Goal: Obtain resource: Obtain resource

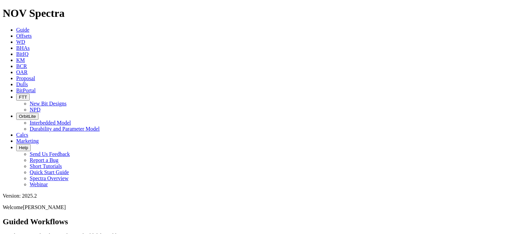
click at [16, 33] on icon at bounding box center [16, 36] width 0 height 6
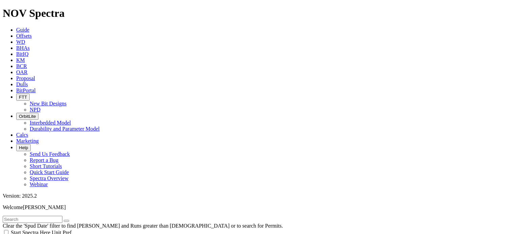
type input "[DATE]"
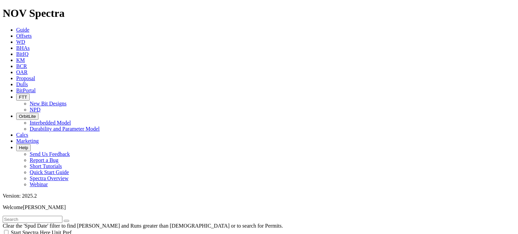
scroll to position [270, 0]
select select "8.75"
checkbox input "false"
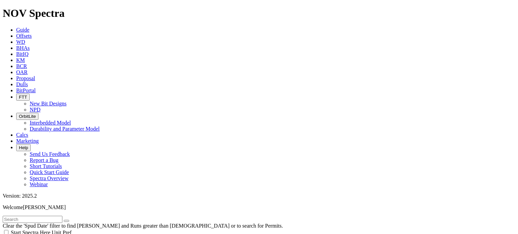
select select "? number:8.75 ?"
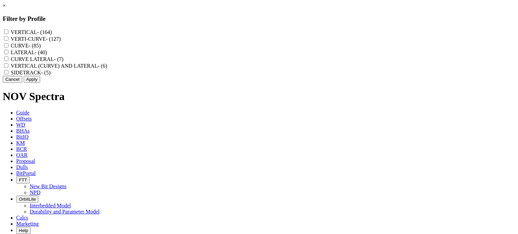
click at [8, 40] on input "VERTI-CURVE - (127)" at bounding box center [6, 38] width 4 height 4
checkbox input "true"
click at [8, 68] on LATERAL "VERTICAL (CURVE) AND LATERAL - (6)" at bounding box center [6, 65] width 4 height 4
checkbox LATERAL "true"
click at [40, 83] on button "Apply" at bounding box center [32, 79] width 17 height 7
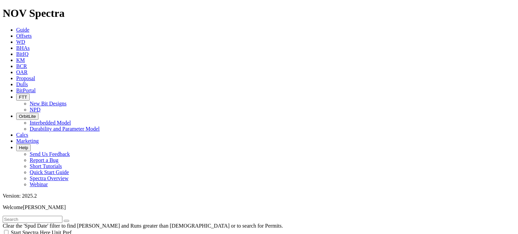
scroll to position [270, 0]
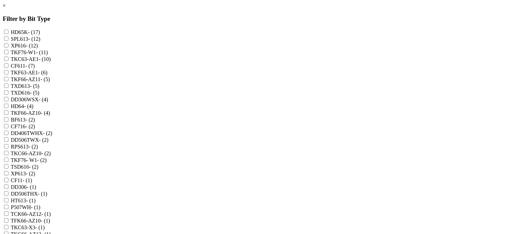
click at [8, 54] on input "TKF76-W1 - (11)" at bounding box center [6, 52] width 4 height 4
checkbox input "true"
click at [8, 61] on input "TKC63-AE1 - (10)" at bounding box center [6, 59] width 4 height 4
checkbox input "true"
click at [8, 75] on input "TKF63-AE1 - (6)" at bounding box center [6, 72] width 4 height 4
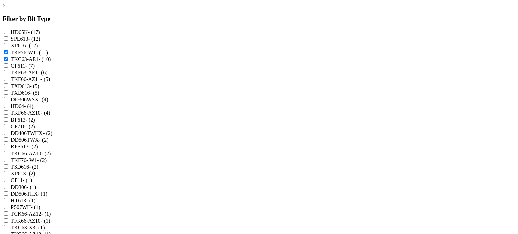
checkbox input "true"
click at [8, 158] on W1 "TKF76- W1 - (2)" at bounding box center [6, 160] width 4 height 4
checkbox W1 "true"
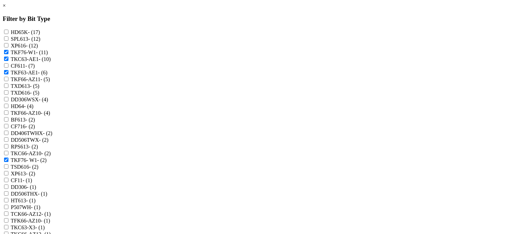
checkbox W1 "true"
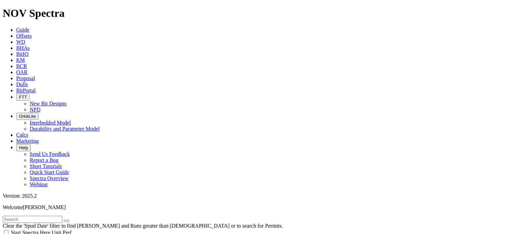
scroll to position [1666, 0]
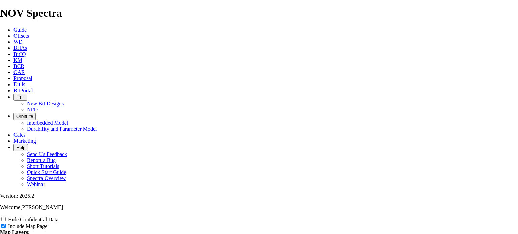
scroll to position [1147, 0]
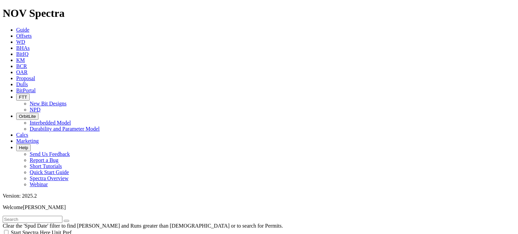
scroll to position [101, 0]
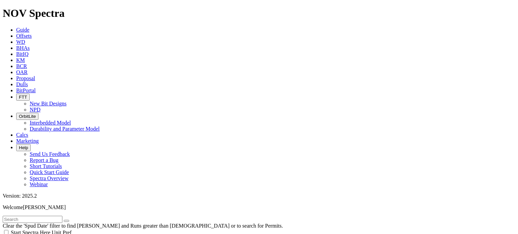
type input "[DATE]"
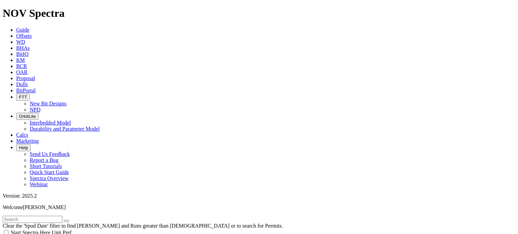
scroll to position [527, 0]
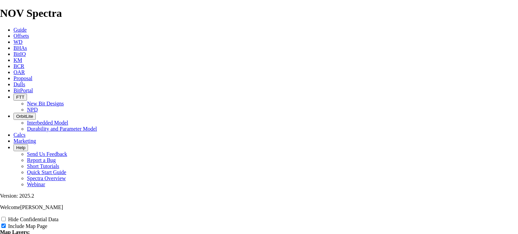
scroll to position [944, 0]
drag, startPoint x: 136, startPoint y: 134, endPoint x: 74, endPoint y: 138, distance: 62.1
drag, startPoint x: 74, startPoint y: 138, endPoint x: 85, endPoint y: 143, distance: 12.2
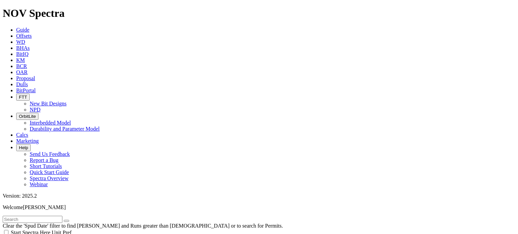
scroll to position [506, 0]
type input "2000"
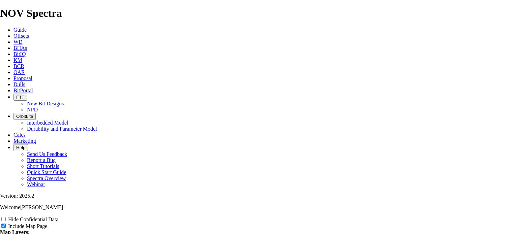
scroll to position [877, 0]
click at [6, 217] on input "Hide Confidential Data" at bounding box center [3, 219] width 4 height 4
checkbox input "false"
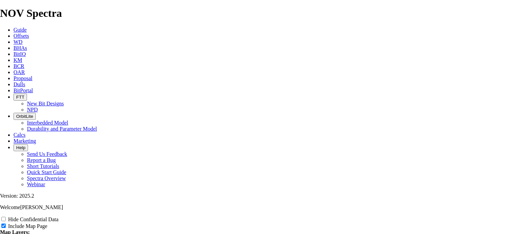
type input "T"
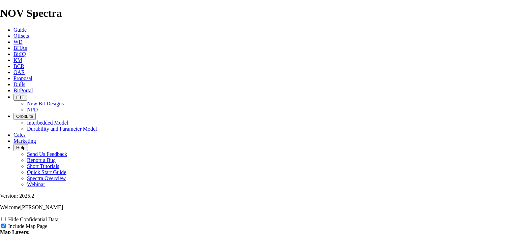
type input "To"
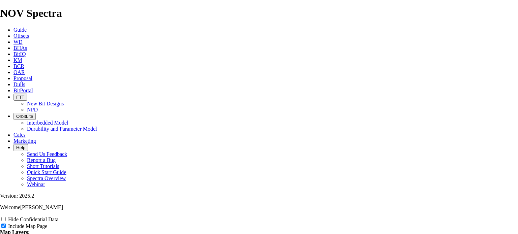
type input "Top"
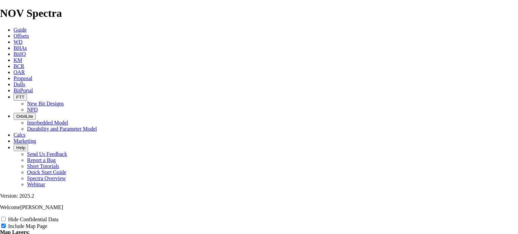
type input "Top V"
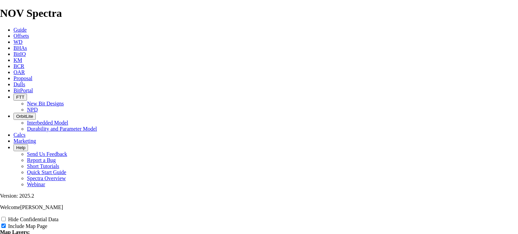
type input "Top Ve"
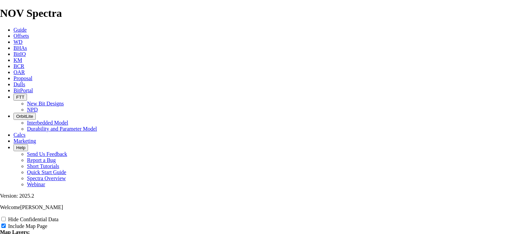
type input "Top Ver"
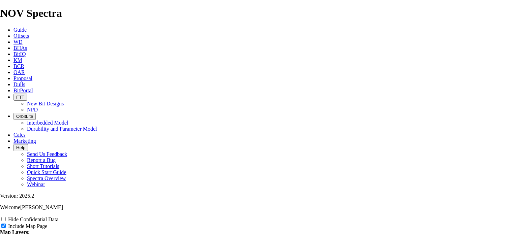
type input "Top Vert"
type input "Top Verti"
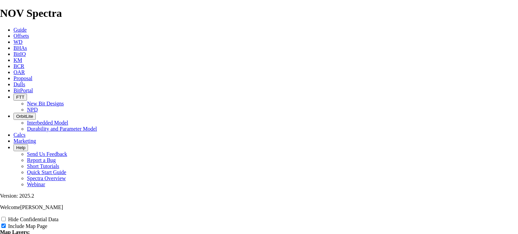
type input "Top Verti"
type input "Top Vertic"
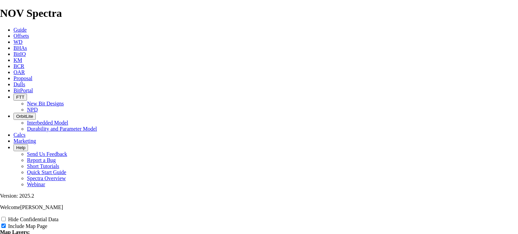
type input "Top Vertic"
type input "Top Vertica"
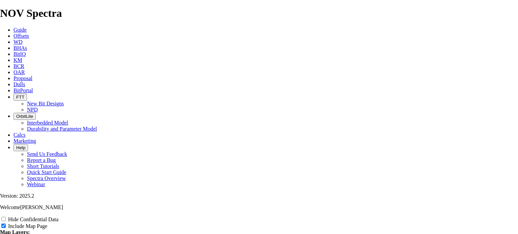
type input "Top Vertica"
type input "Top Vertical"
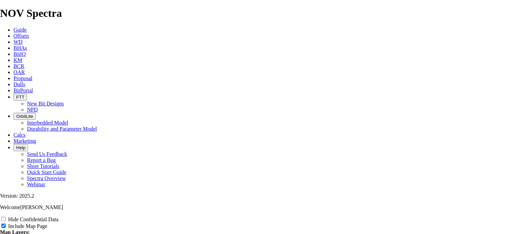
type input "Top Vertical"
type input "Top Vertical C"
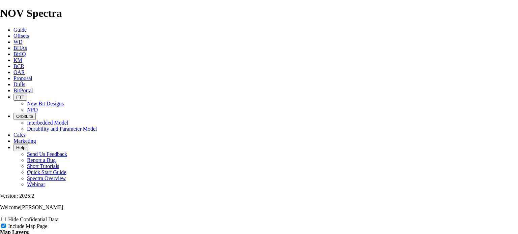
type input "Top Vertical C"
type input "Top Vertical Cu"
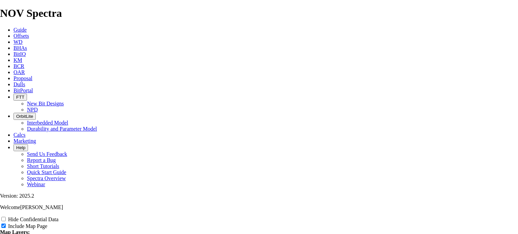
type input "Top Vertical Cu"
type input "Top Vertical Cur"
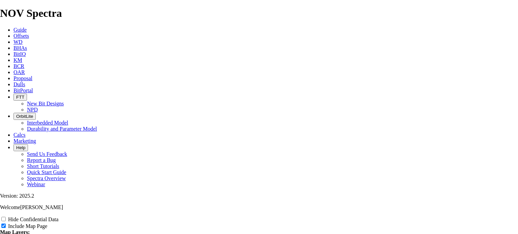
type input "Top Vertical Cur"
type input "Top Vertical Curv"
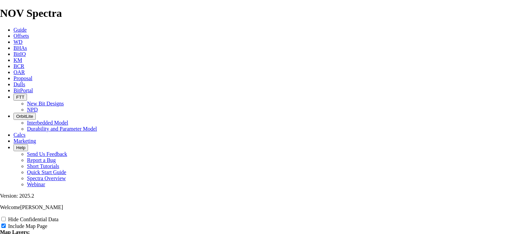
type input "Top Vertical Curv"
type input "Top Vertical Curve"
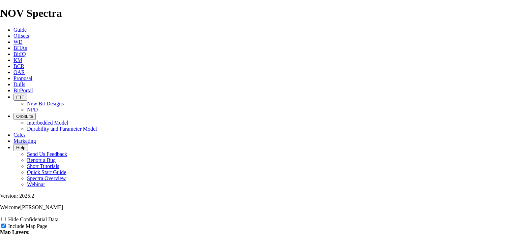
type input "Top Vertical Curve"
type input "Top Vertical Curve R"
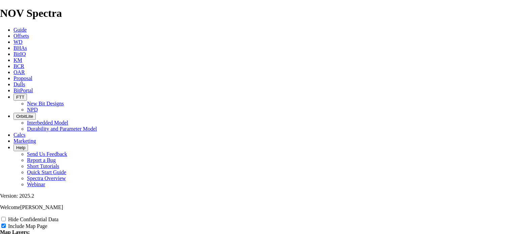
type input "Top Vertical Curve R"
type input "Top Vertical Curve Ru"
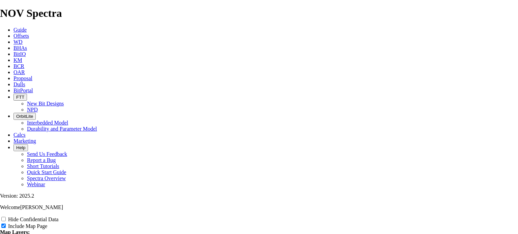
type input "Top Vertical Curve Ru"
type input "Top Vertical Curve Run"
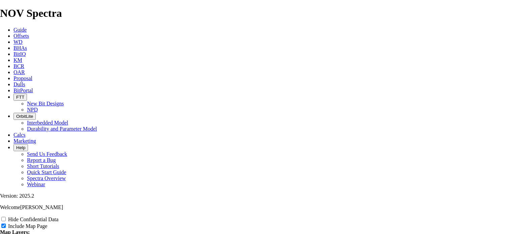
type input "Top Vertical Curve Run"
type input "Top Vertical Curve Runs"
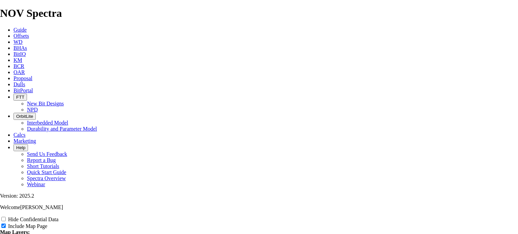
type input "Top Vertical Curve Runs"
type input "Top Vertical Curve Runs -"
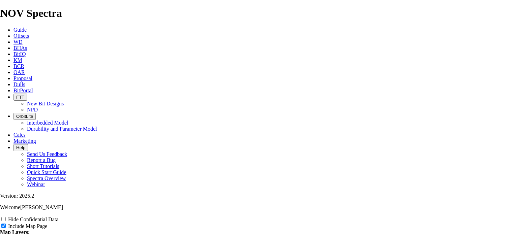
type input "Top Vertical Curve Runs -"
type input "Top Vertical Curve Runs - Q"
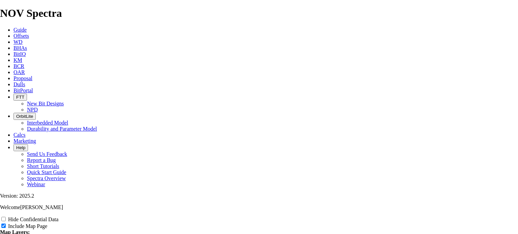
type input "Top Vertical Curve Runs - Q"
type input "Top Vertical Curve Runs - Q2"
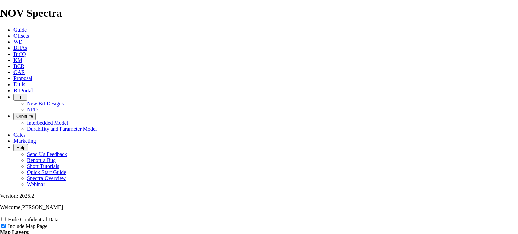
type input "Top Vertical Curve Runs - Q2"
type input "Top Vertical Curve Runs - Q2 2"
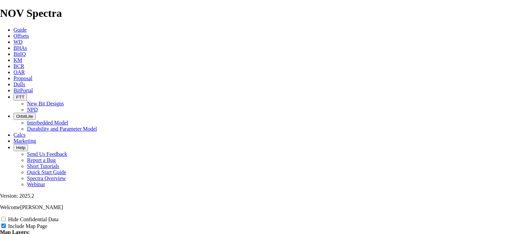
type input "Top Vertical Curve Runs - Q2 2"
type input "Top Vertical Curve Runs - Q2 20"
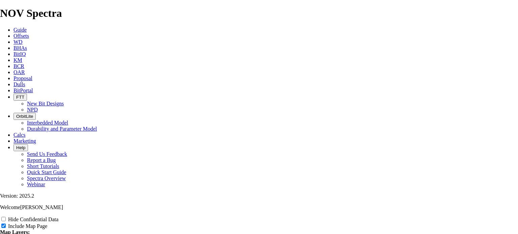
type input "Top Vertical Curve Runs - Q2 20"
type input "Top Vertical Curve Runs - Q2 202"
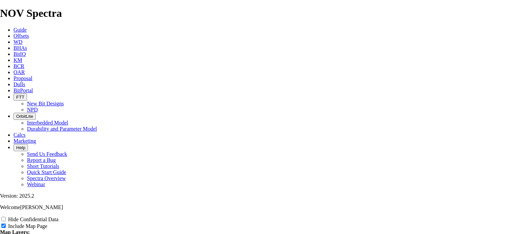
type input "Top Vertical Curve Runs - Q2 202"
type input "Top Vertical Curve Runs - Q2 2025"
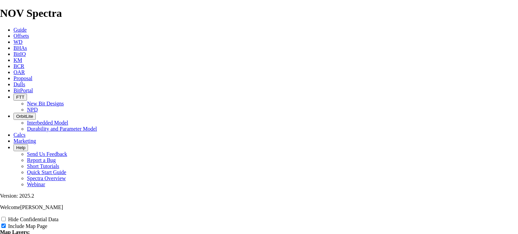
type input "Top Vertical Curve Runs - Q2 2025"
type input "Top Vertical Curve Runs - Q2/ 2025"
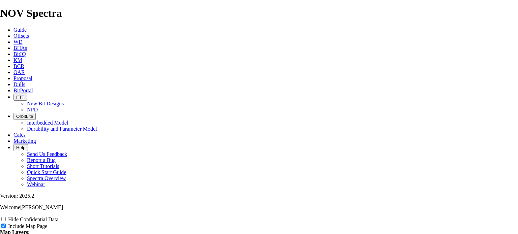
type input "Top Vertical Curve Runs - Q2/ 2025"
type input "Top Vertical Curve Runs - Q2/Q 2025"
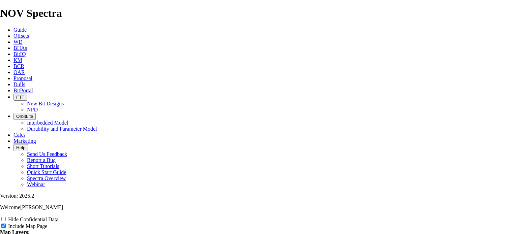
type input "Top Vertical Curve Runs - Q2/Q 2025"
type input "Top Vertical Curve Runs - Q2/Q3 2025"
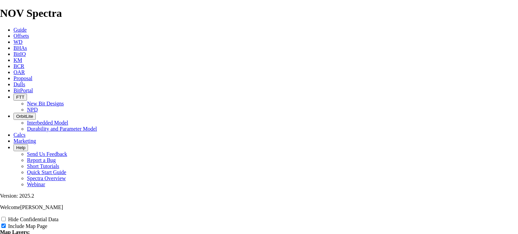
type input "Top Vertical Curve Runs - Q2/Q3 2025"
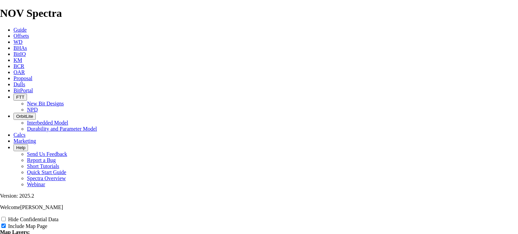
checkbox input "true"
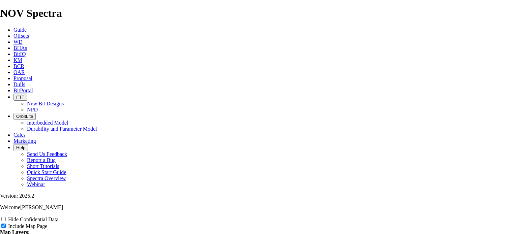
radio input "true"
